Goal: Find specific page/section: Find specific page/section

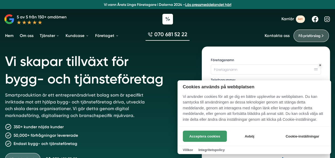
click at [205, 140] on button "Acceptera cookies" at bounding box center [205, 136] width 44 height 11
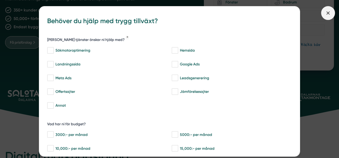
click at [328, 14] on icon at bounding box center [328, 13] width 6 height 6
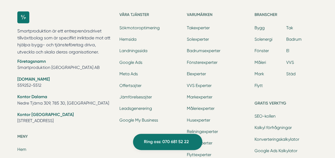
scroll to position [1634, 0]
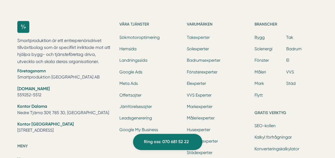
click at [196, 35] on link "Takexperter" at bounding box center [198, 37] width 23 height 5
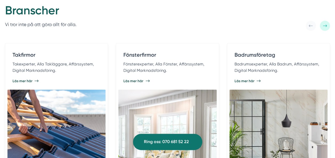
scroll to position [1038, 0]
